Goal: Task Accomplishment & Management: Manage account settings

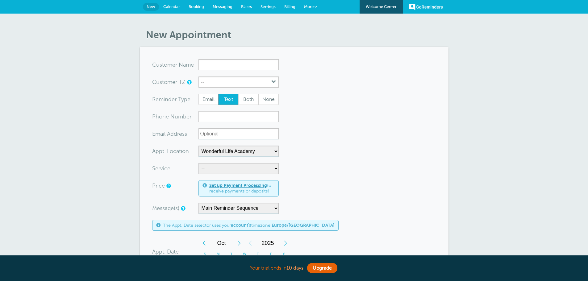
select select "25306"
click at [175, 7] on span "Calendar" at bounding box center [171, 6] width 17 height 5
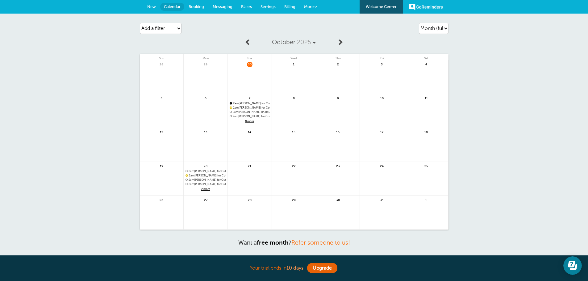
click at [246, 121] on span "8 more" at bounding box center [249, 121] width 40 height 5
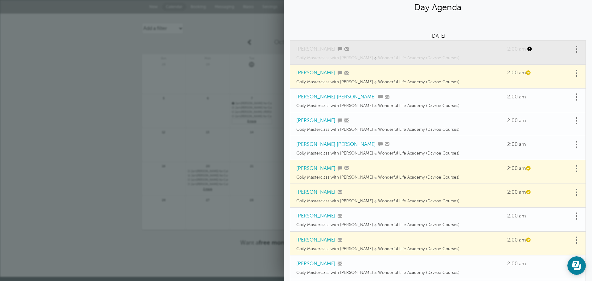
scroll to position [31, 0]
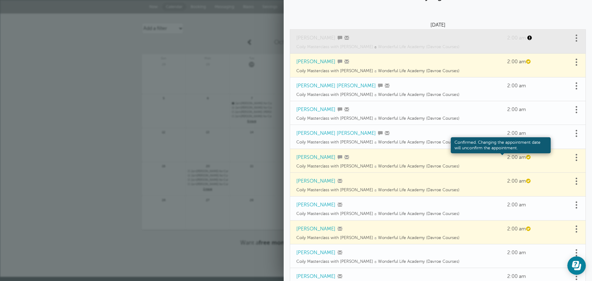
click at [526, 157] on span at bounding box center [528, 157] width 5 height 5
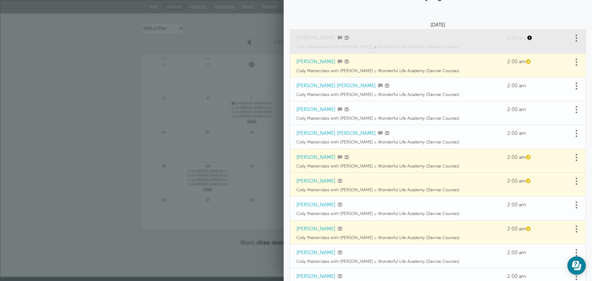
click at [316, 157] on link "Karina Cantle" at bounding box center [315, 158] width 39 height 6
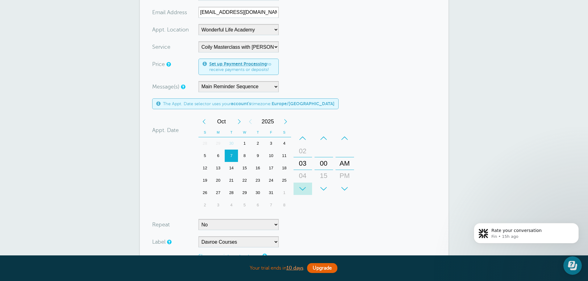
click at [307, 186] on div "+" at bounding box center [302, 189] width 19 height 12
click at [307, 187] on div "+" at bounding box center [302, 189] width 19 height 12
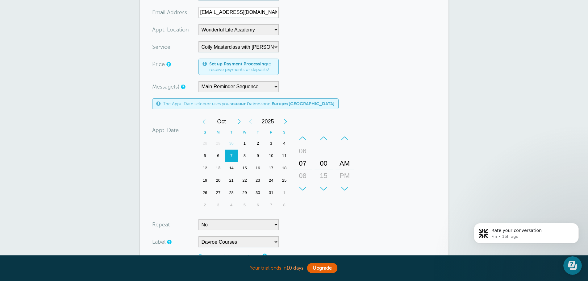
click at [307, 187] on div "+" at bounding box center [302, 189] width 19 height 12
click at [306, 187] on div "+" at bounding box center [302, 189] width 19 height 12
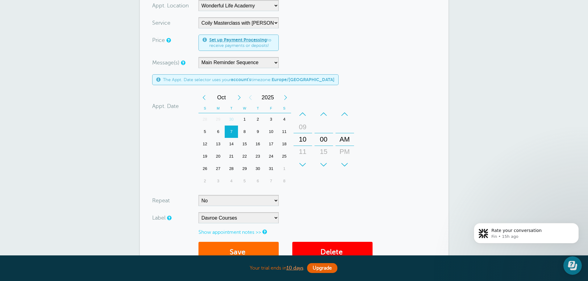
scroll to position [185, 0]
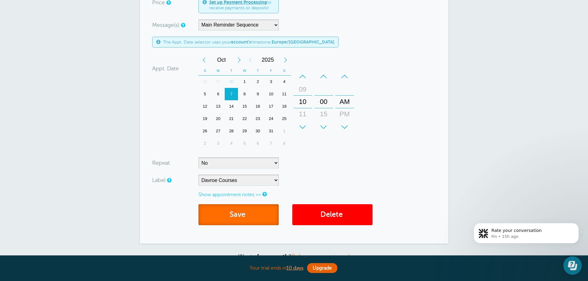
click at [250, 213] on button "Save" at bounding box center [238, 214] width 80 height 21
